Goal: Transaction & Acquisition: Purchase product/service

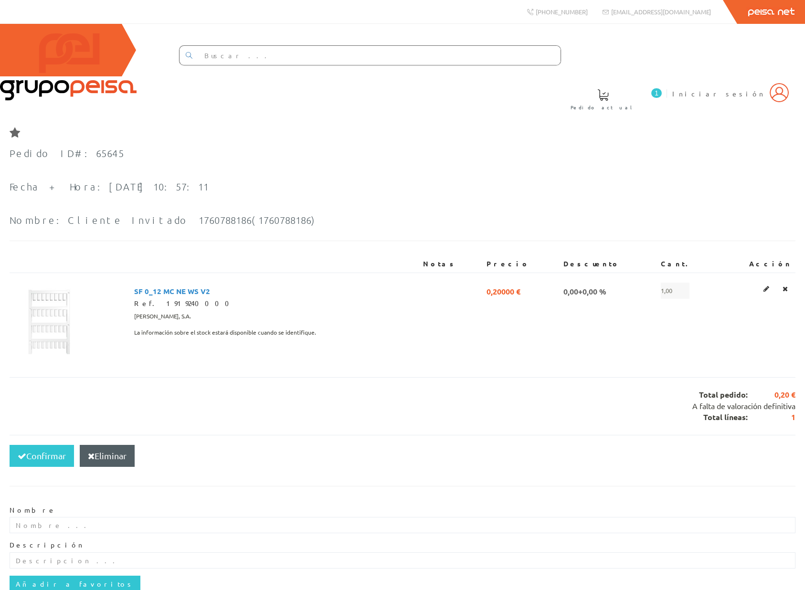
click at [550, 435] on div "Confirmar Eliminar" at bounding box center [403, 456] width 786 height 42
click at [528, 435] on div "Confirmar Eliminar" at bounding box center [403, 456] width 786 height 42
click at [692, 401] on span "A falta de valoración definitiva" at bounding box center [743, 406] width 103 height 10
click at [382, 383] on div "Total pedido: 0,20 € A falta de valoración definitiva Total líneas: 1" at bounding box center [403, 406] width 786 height 58
click at [498, 377] on div "Total pedido: 0,20 € A falta de valoración definitiva Total líneas: 1" at bounding box center [403, 406] width 786 height 58
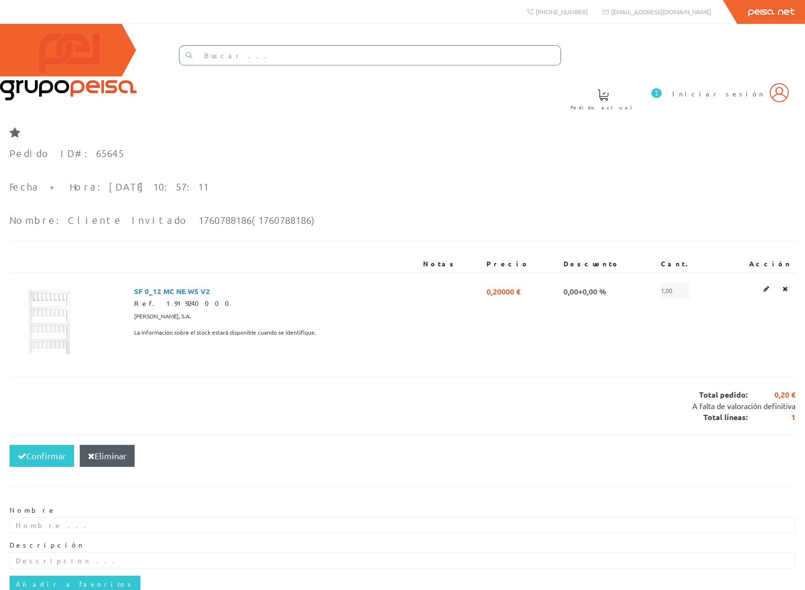
click at [449, 377] on div "Total pedido: 0,20 € A falta de valoración definitiva Total líneas: 1" at bounding box center [403, 406] width 786 height 58
click at [319, 165] on div "Pedido ID#: 65645 Fecha + Hora: 2025-10-14 10:57:11 Nombre: Cliente Invitado 17…" at bounding box center [164, 187] width 309 height 98
click at [372, 377] on div "Total pedido: 0,20 € A falta de valoración definitiva Total líneas: 1" at bounding box center [403, 406] width 786 height 58
click at [64, 347] on div "Pedido ID#: 65645 Fecha + Hora: 2025-10-14 10:57:11 Nombre: Cliente Invitado 17…" at bounding box center [402, 379] width 805 height 523
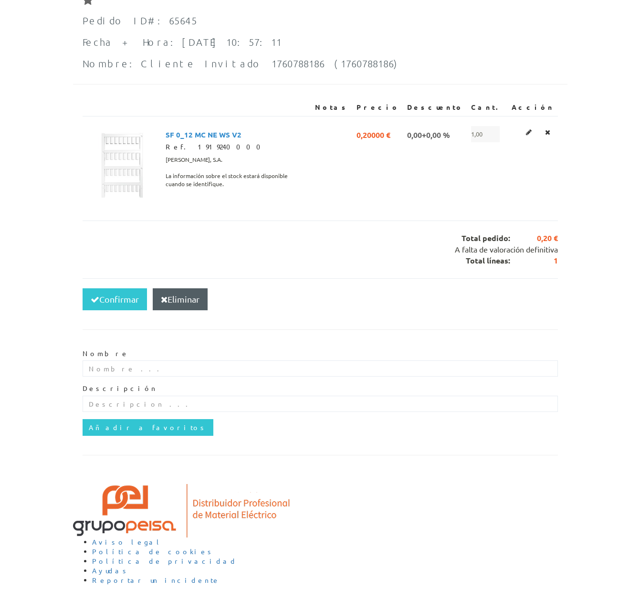
scroll to position [102, 0]
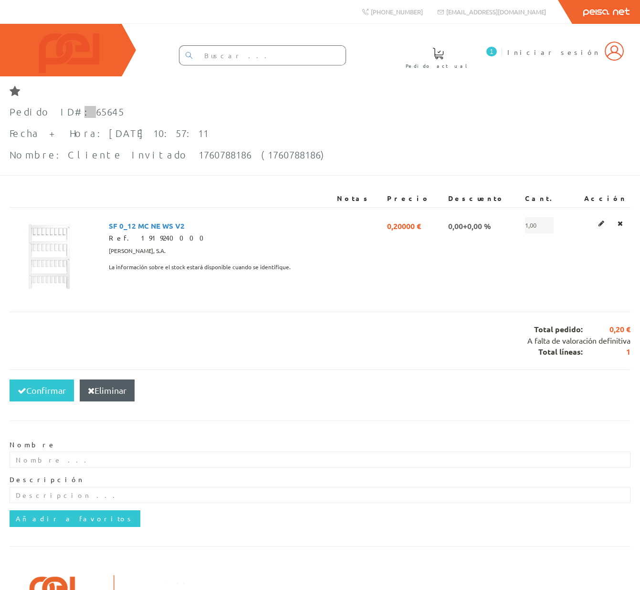
scroll to position [99, 0]
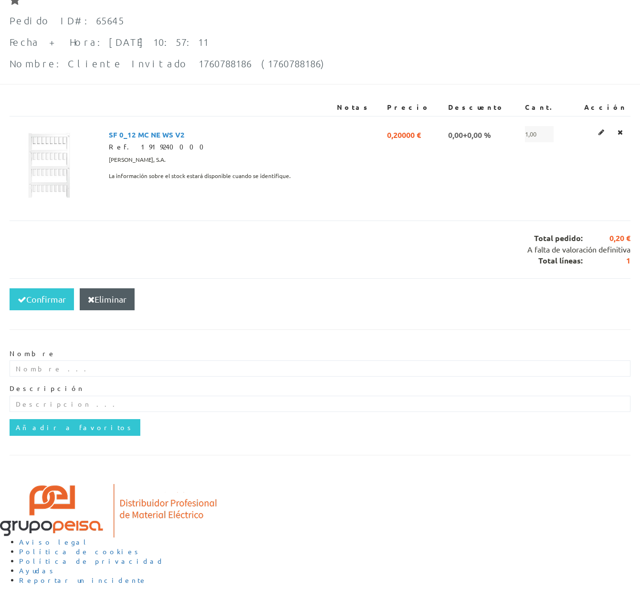
click at [66, 253] on div "Pedido ID#: 65645 Fecha + Hora: 2025-10-14 10:57:11 Nombre: Cliente Invitado 17…" at bounding box center [320, 234] width 640 height 499
click at [407, 296] on div "Confirmar Eliminar" at bounding box center [320, 299] width 621 height 42
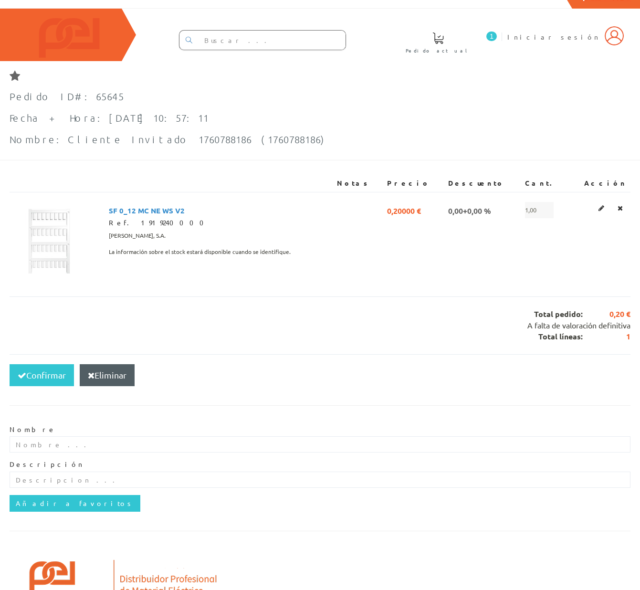
scroll to position [0, 0]
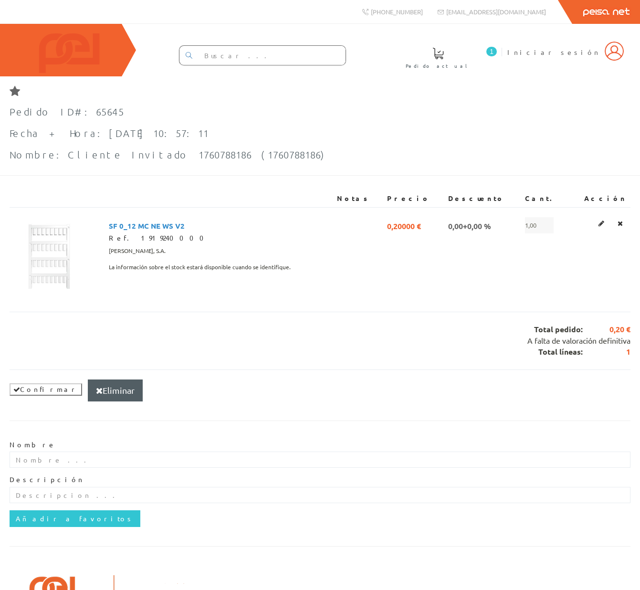
click at [318, 419] on form "Confirmar Eliminar Nombre Descripción Añadir a favoritos" at bounding box center [320, 453] width 621 height 167
click at [147, 424] on form "Confirmar Eliminar Nombre Descripción Añadir a favoritos" at bounding box center [320, 453] width 621 height 167
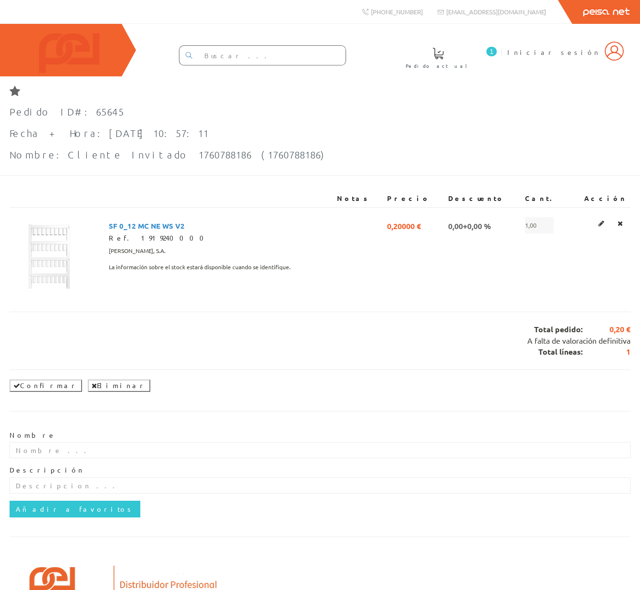
click at [314, 419] on form "Confirmar Eliminar Nombre Descripción Añadir a favoritos" at bounding box center [320, 449] width 621 height 158
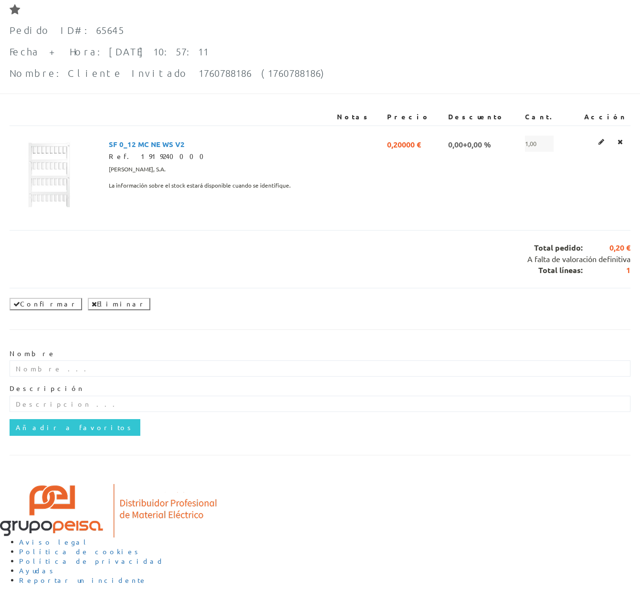
scroll to position [94, 0]
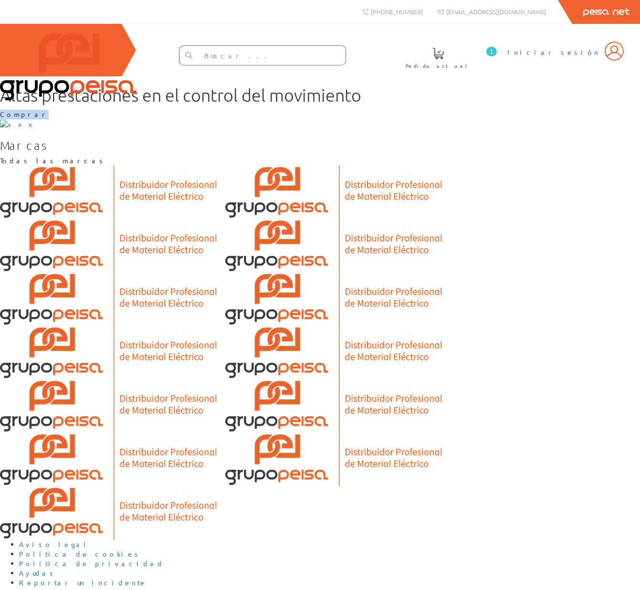
click at [105, 119] on div "Altas prestaciones en el control del movimiento Comprar" at bounding box center [320, 102] width 640 height 33
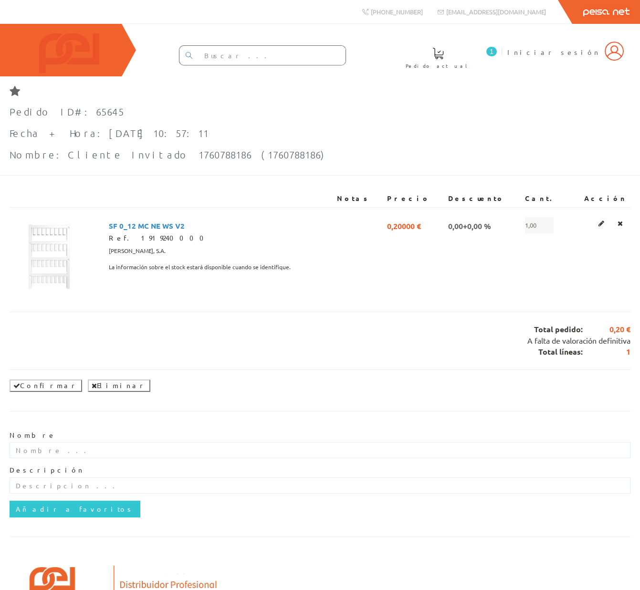
scroll to position [94, 0]
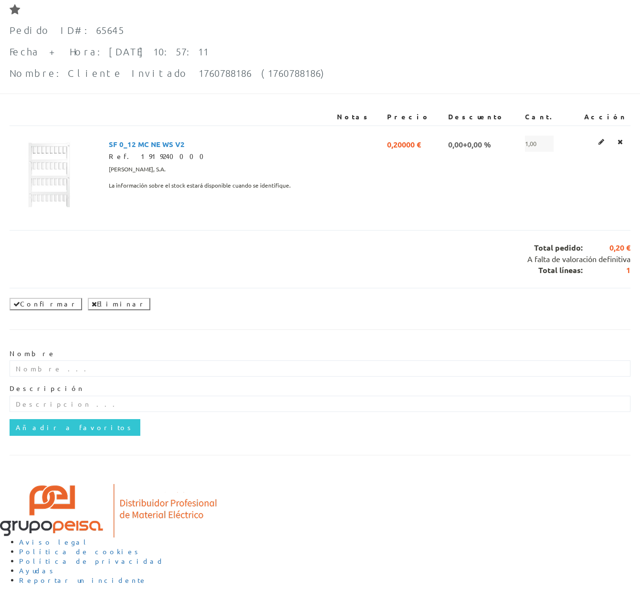
drag, startPoint x: 140, startPoint y: 508, endPoint x: 522, endPoint y: 364, distance: 408.5
click at [140, 484] on div "Pedido ID#: 65645 Fecha + Hora: 2025-10-14 10:57:11 Nombre: Cliente Invitado 17…" at bounding box center [320, 239] width 640 height 489
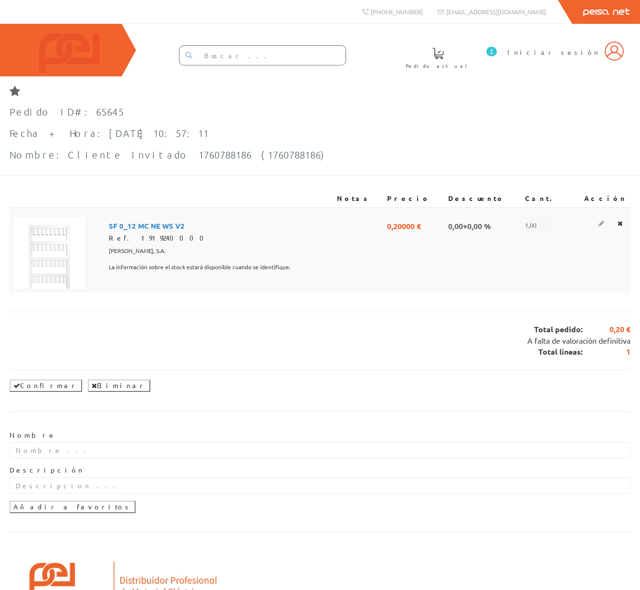
click at [599, 227] on icon at bounding box center [602, 223] width 6 height 7
click at [595, 227] on link at bounding box center [601, 223] width 12 height 12
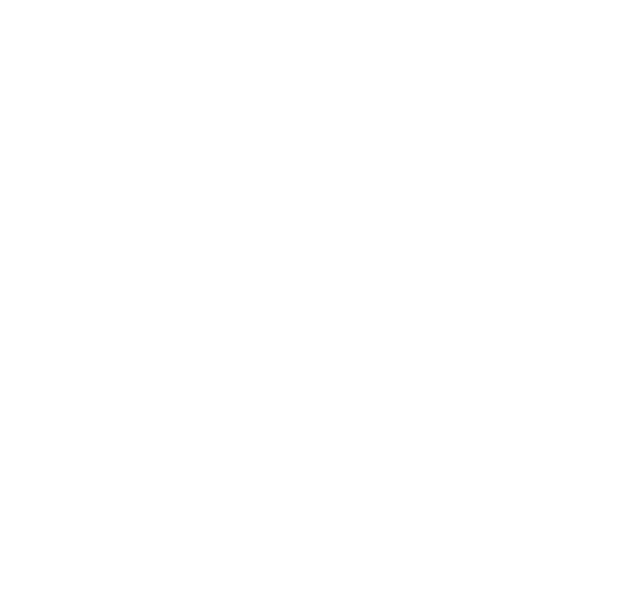
scroll to position [100, 0]
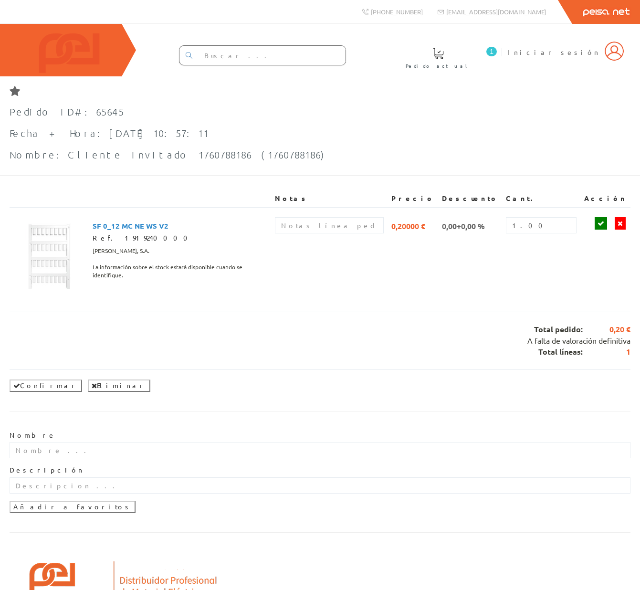
click at [419, 367] on div "Total pedido: 0,20 € A falta de valoración definitiva Total líneas: 1" at bounding box center [320, 341] width 621 height 58
click at [286, 351] on div "Total pedido: 0,20 € A falta de valoración definitiva Total líneas: 1" at bounding box center [320, 341] width 621 height 58
click at [559, 442] on form "Confirmar Eliminar Nombre Descripción Añadir a favoritos" at bounding box center [320, 447] width 621 height 154
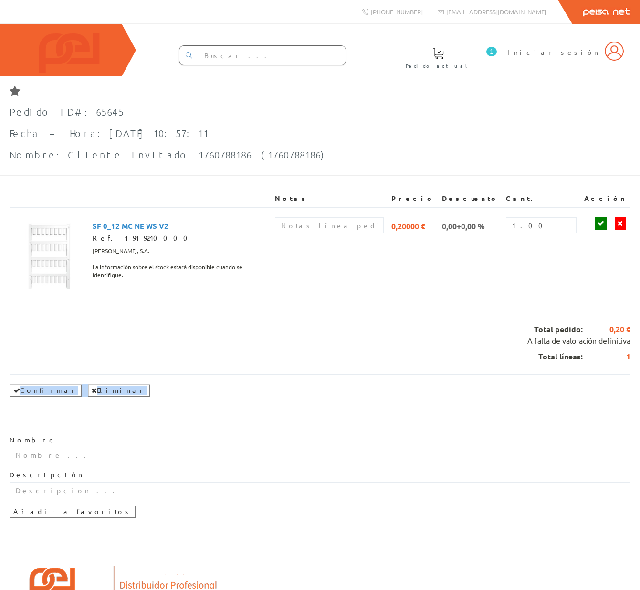
click at [492, 444] on form "Confirmar Eliminar Nombre Descripción Añadir a favoritos" at bounding box center [320, 451] width 621 height 154
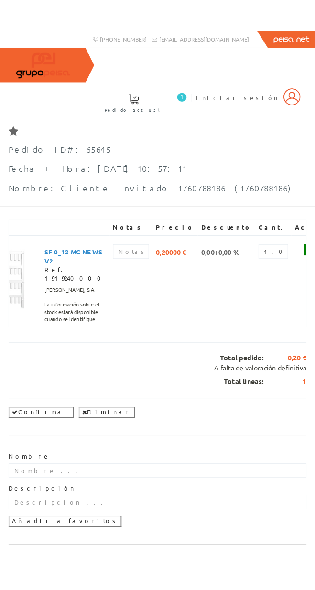
scroll to position [0, 43]
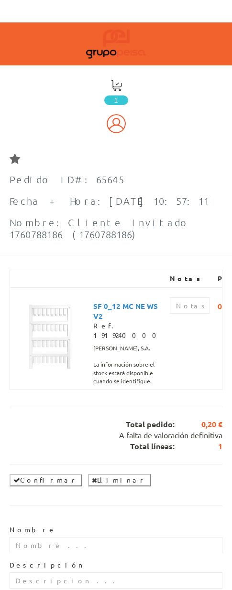
click at [226, 256] on div "Pedido ID#: 65645 Fecha + Hora: [DATE] 10:57:11 Nombre: Cliente Invitado 176078…" at bounding box center [116, 400] width 232 height 512
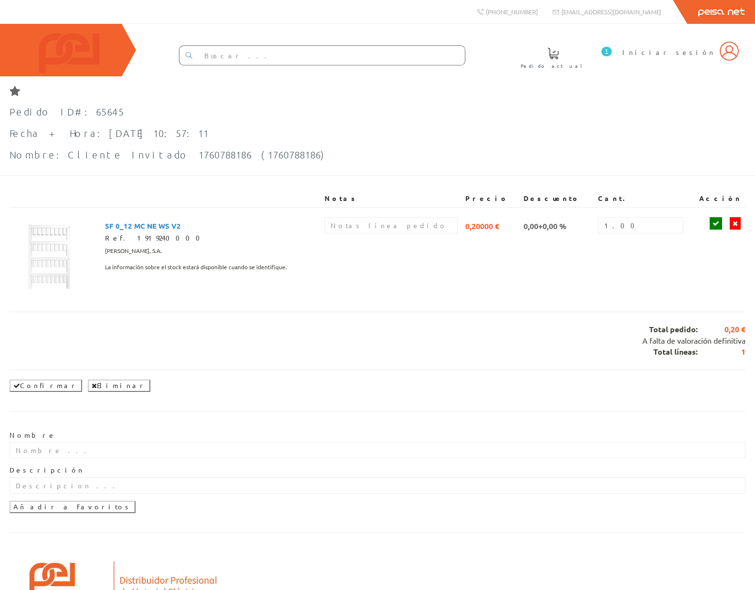
click at [68, 64] on img at bounding box center [68, 66] width 137 height 67
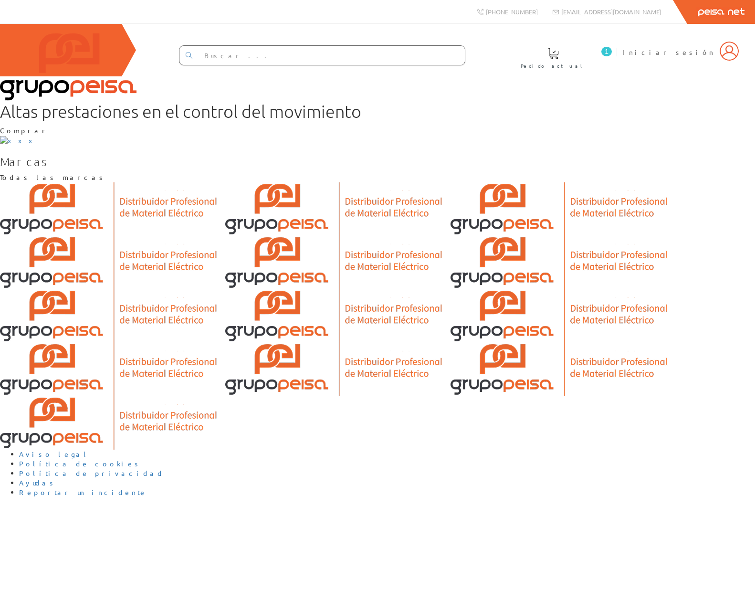
scroll to position [131, 0]
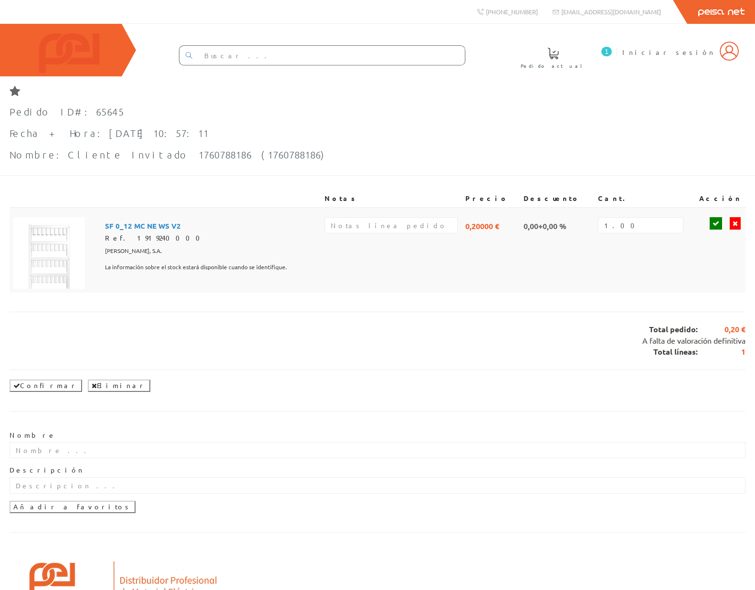
click at [181, 225] on span "SF 0_12 MC NE WS V2" at bounding box center [143, 225] width 76 height 16
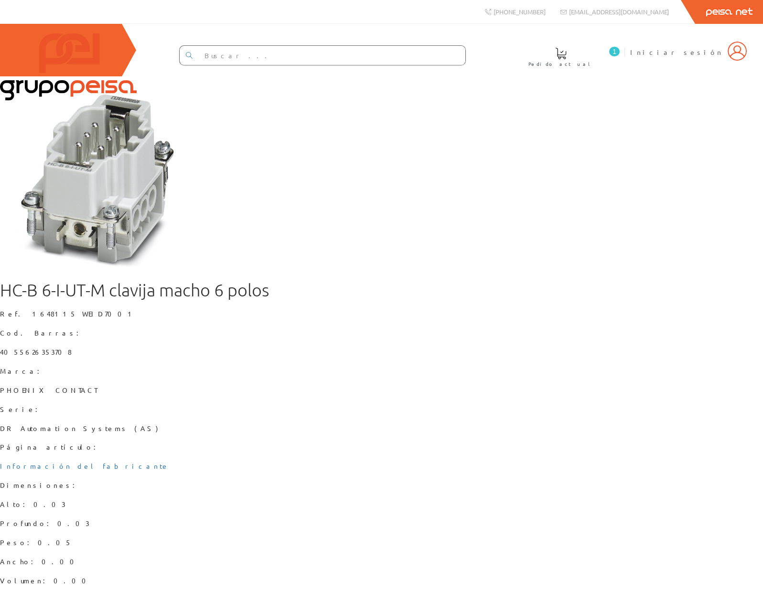
click at [383, 457] on div "HC-B 6-I-UT-M clavija macho 6 polos Ref. 1648115 WEID7001 Cod. Barras: 40556263…" at bounding box center [381, 381] width 763 height 611
type input "2"
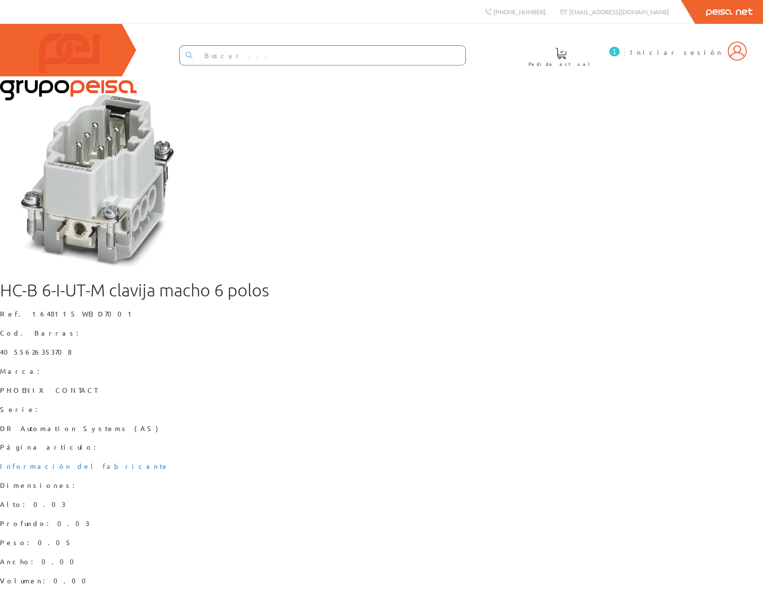
click at [740, 58] on img at bounding box center [736, 51] width 19 height 19
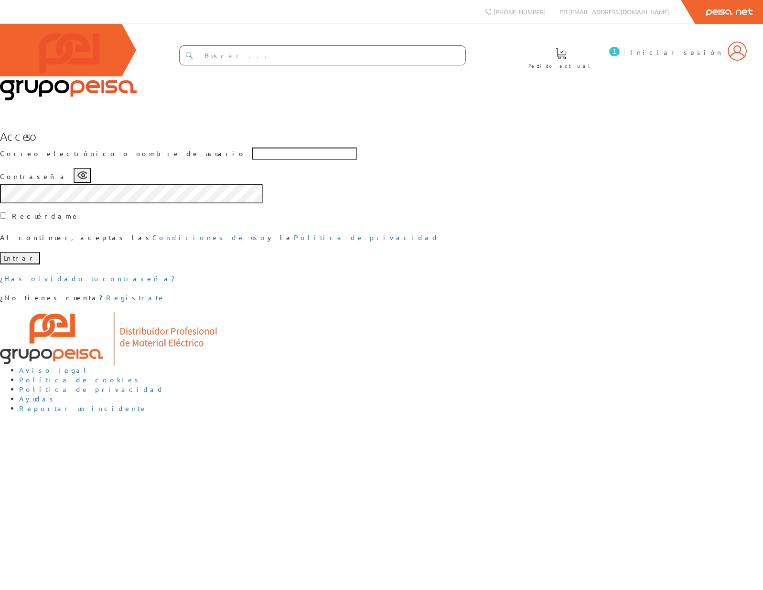
click at [280, 160] on input "text" at bounding box center [304, 154] width 105 height 12
click at [183, 303] on div "Acceso Correo electrónico o nombre de usuario Contraseña Recuérdame Al continua…" at bounding box center [381, 216] width 763 height 173
click at [357, 160] on input "text" at bounding box center [304, 154] width 105 height 12
click at [354, 160] on input "text" at bounding box center [304, 154] width 105 height 12
click at [293, 142] on h3 "Acceso" at bounding box center [381, 136] width 763 height 12
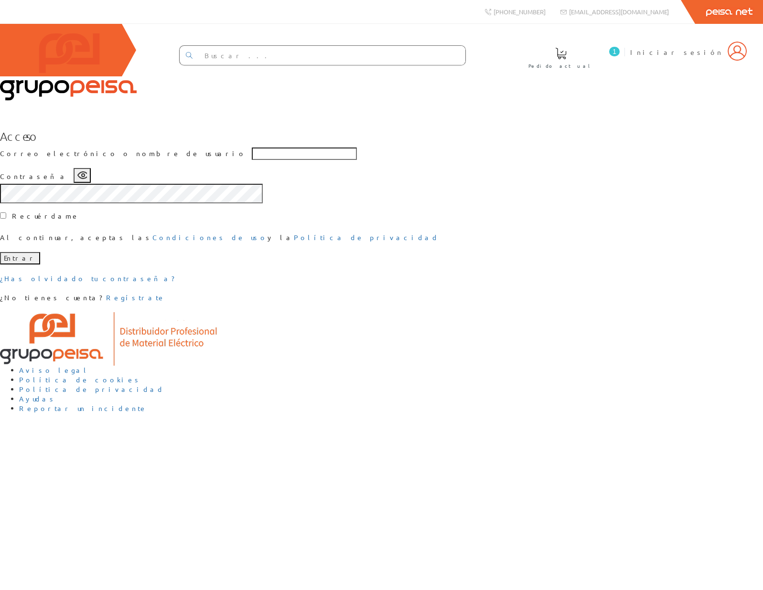
click at [291, 142] on h3 "Acceso" at bounding box center [381, 136] width 763 height 12
click at [170, 275] on div "Acceso Correo electrónico o nombre de usuario Contraseña Recuérdame Al continua…" at bounding box center [381, 216] width 763 height 173
click at [319, 160] on input "text" at bounding box center [304, 154] width 105 height 12
click at [197, 287] on div "Acceso Correo electrónico o nombre de usuario Contraseña Recuérdame Al continua…" at bounding box center [381, 216] width 763 height 173
click at [203, 303] on div "Acceso Correo electrónico o nombre de usuario Contraseña Recuérdame Al continua…" at bounding box center [381, 216] width 763 height 173
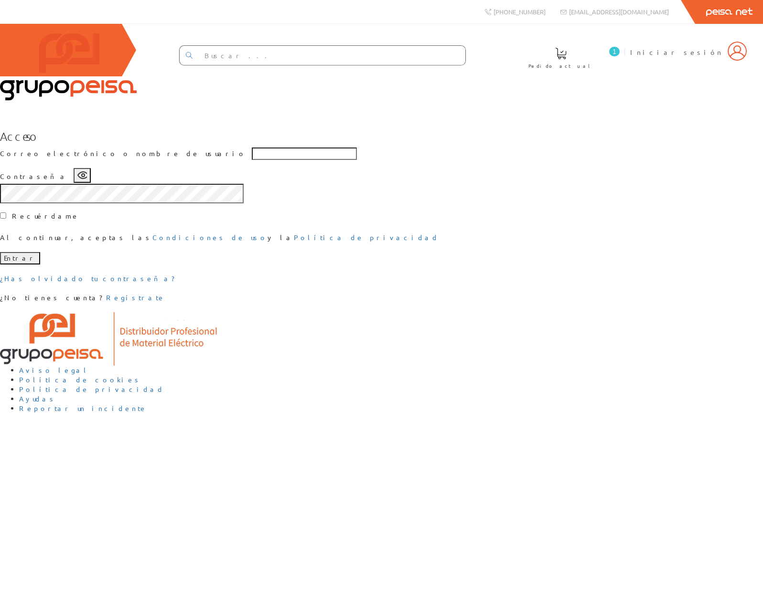
click at [160, 303] on div "Acceso Correo electrónico o nombre de usuario Contraseña Recuérdame Al continua…" at bounding box center [381, 216] width 763 height 173
